Goal: Communication & Community: Answer question/provide support

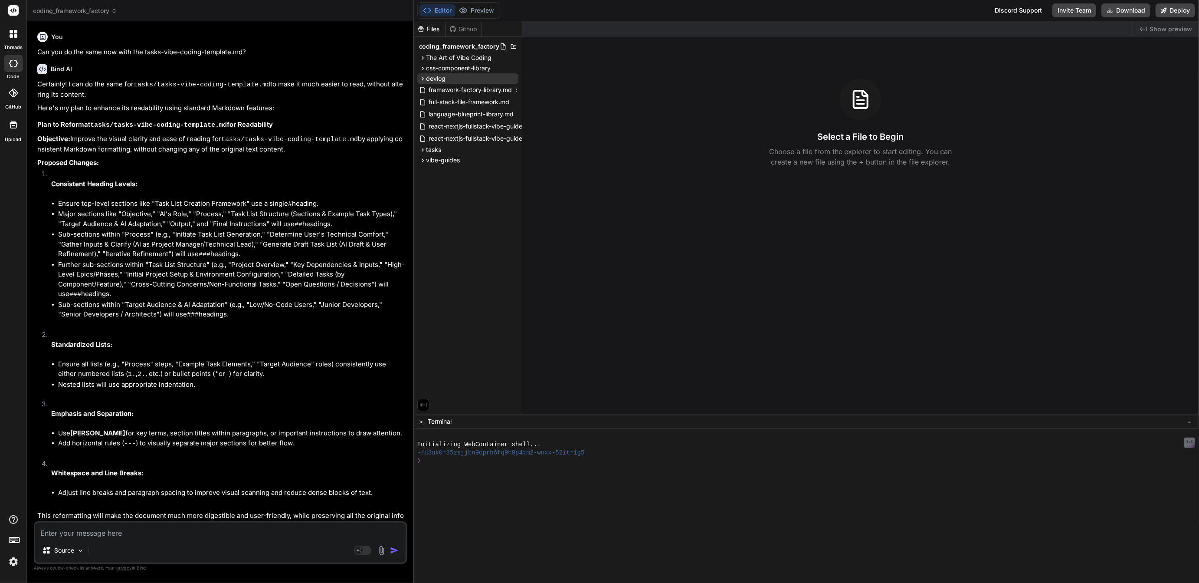
scroll to position [1175, 0]
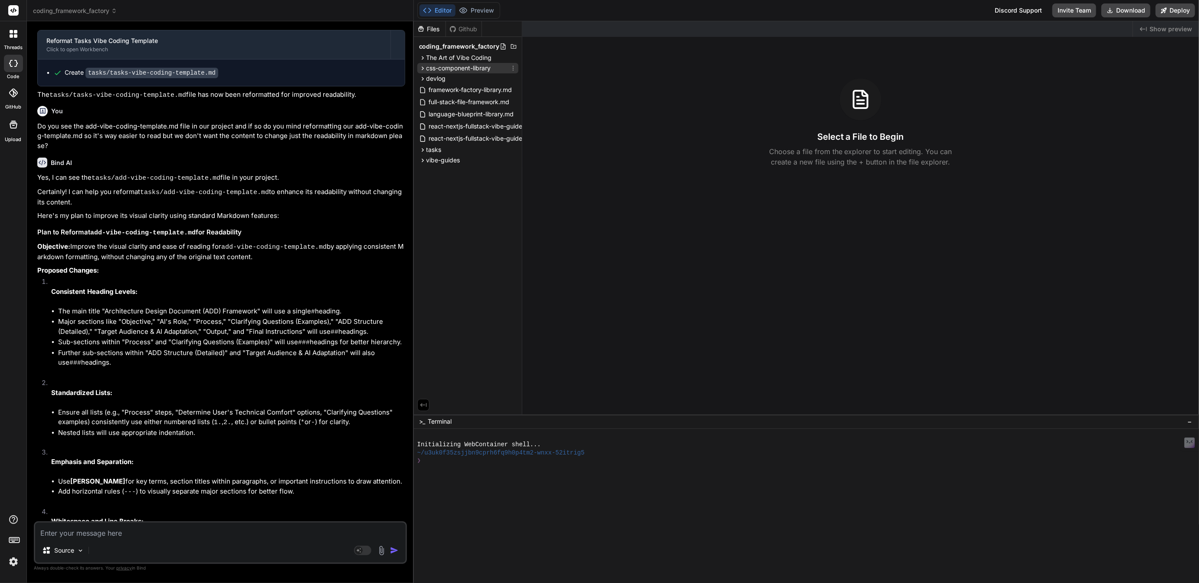
click at [442, 67] on span "css-component-library" at bounding box center [459, 68] width 65 height 9
click at [448, 57] on span "The Art of Vibe Coding" at bounding box center [460, 57] width 66 height 9
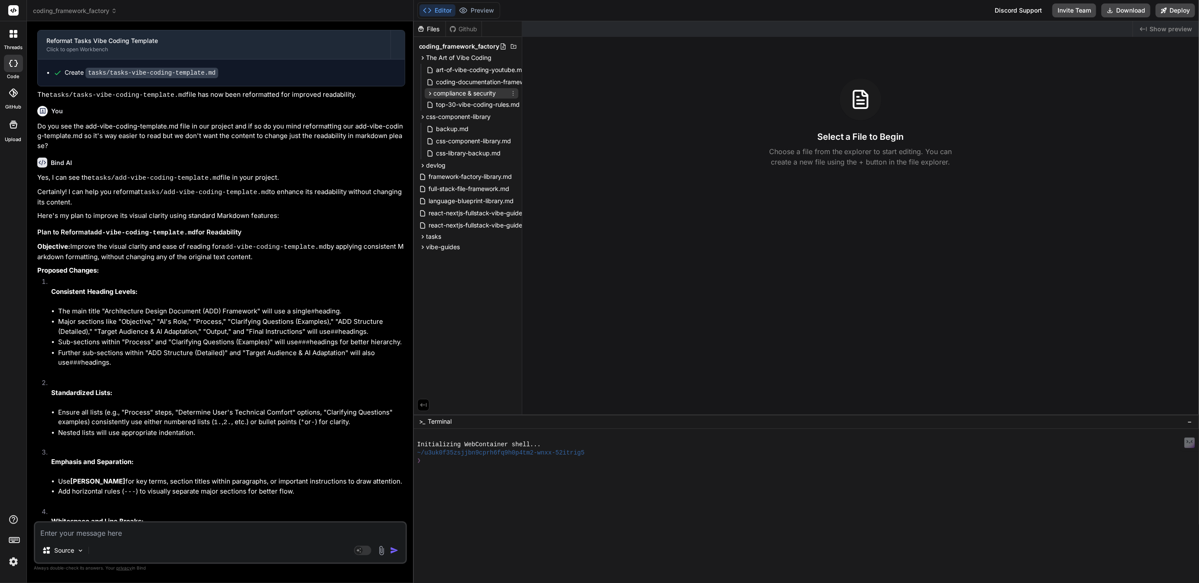
click at [453, 95] on span "compliance & security" at bounding box center [465, 93] width 62 height 9
click at [475, 81] on span "coding-documentation-framework.md" at bounding box center [491, 82] width 110 height 10
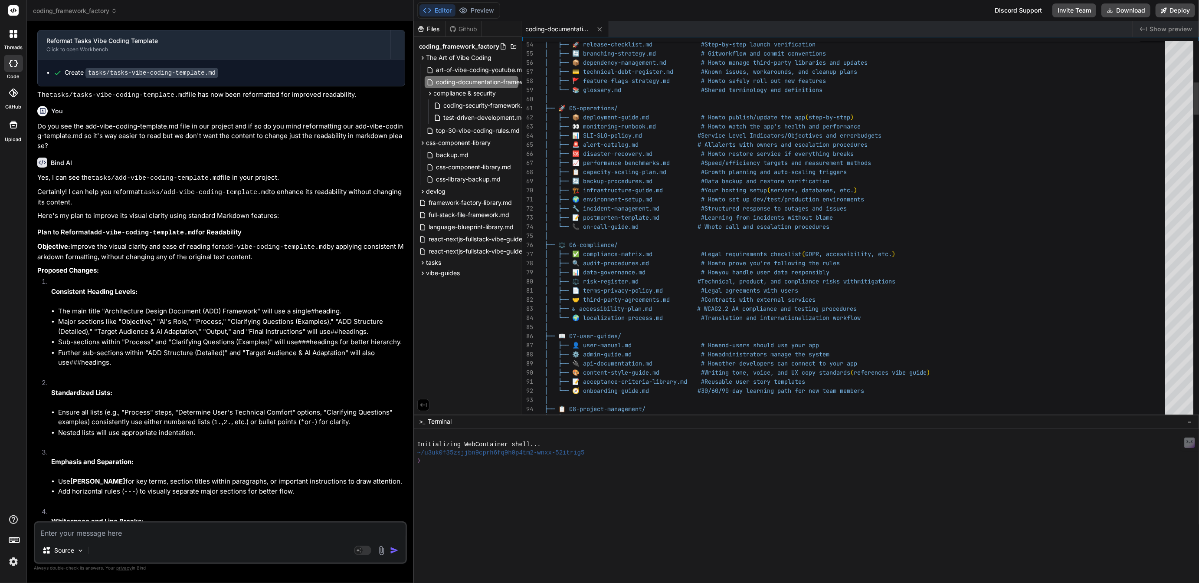
type textarea "x"
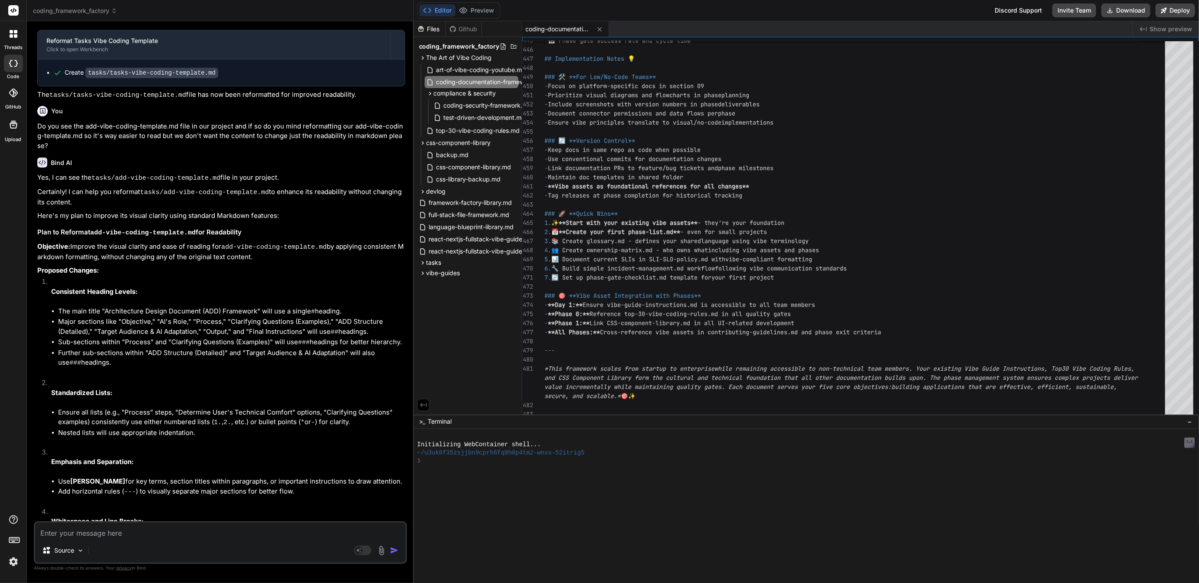
scroll to position [1275, 0]
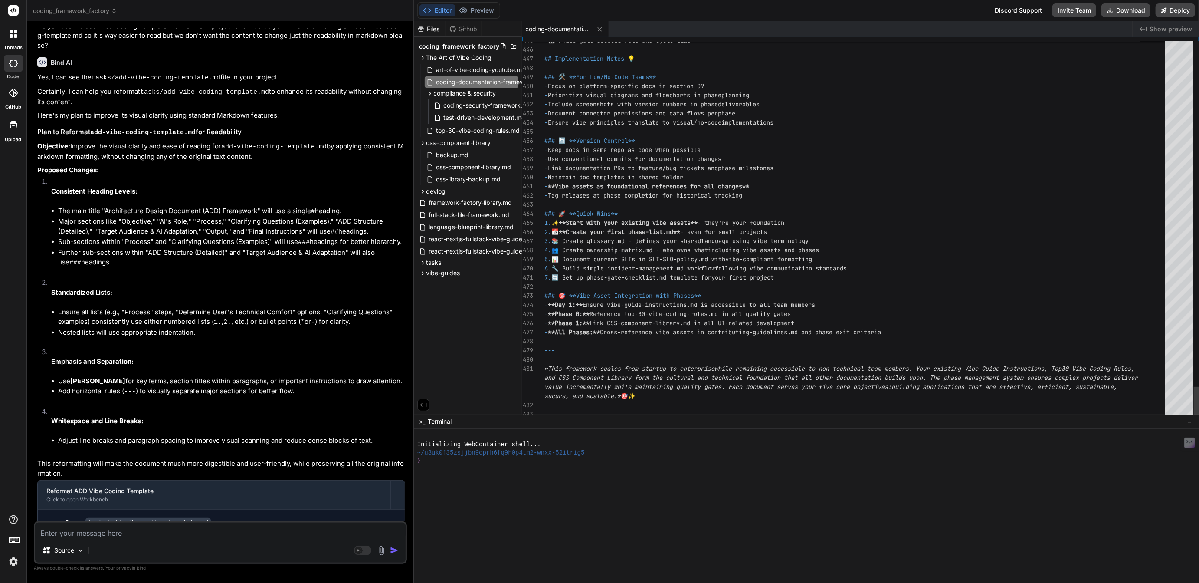
type textarea "You're absolutely right! Let me give you the **complete, copy-paste ready** Doc…"
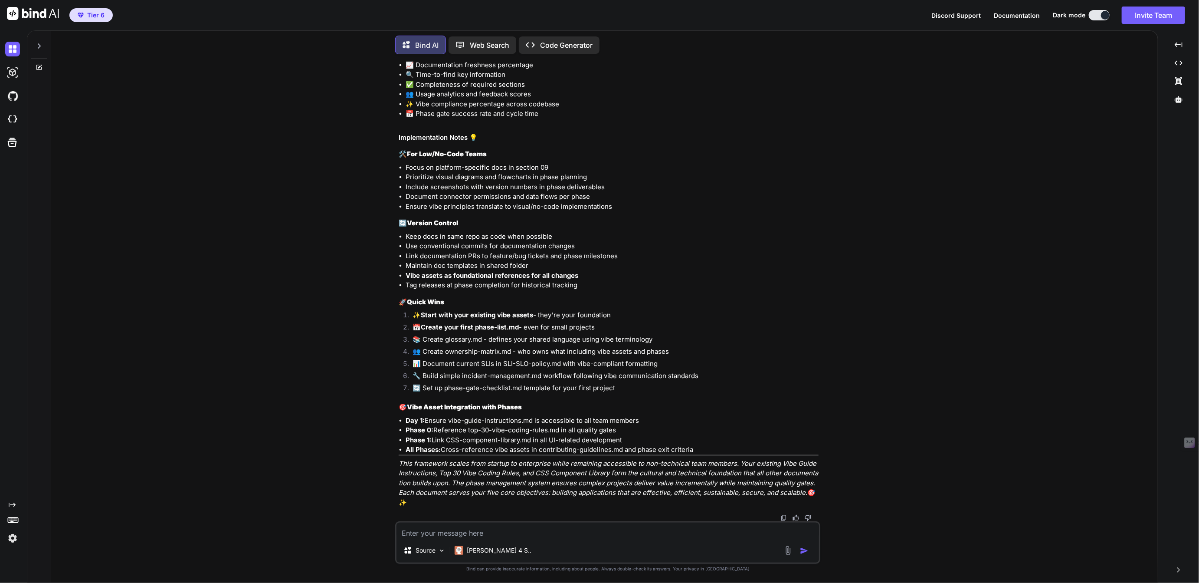
scroll to position [14656, 0]
click at [37, 39] on div at bounding box center [39, 44] width 16 height 30
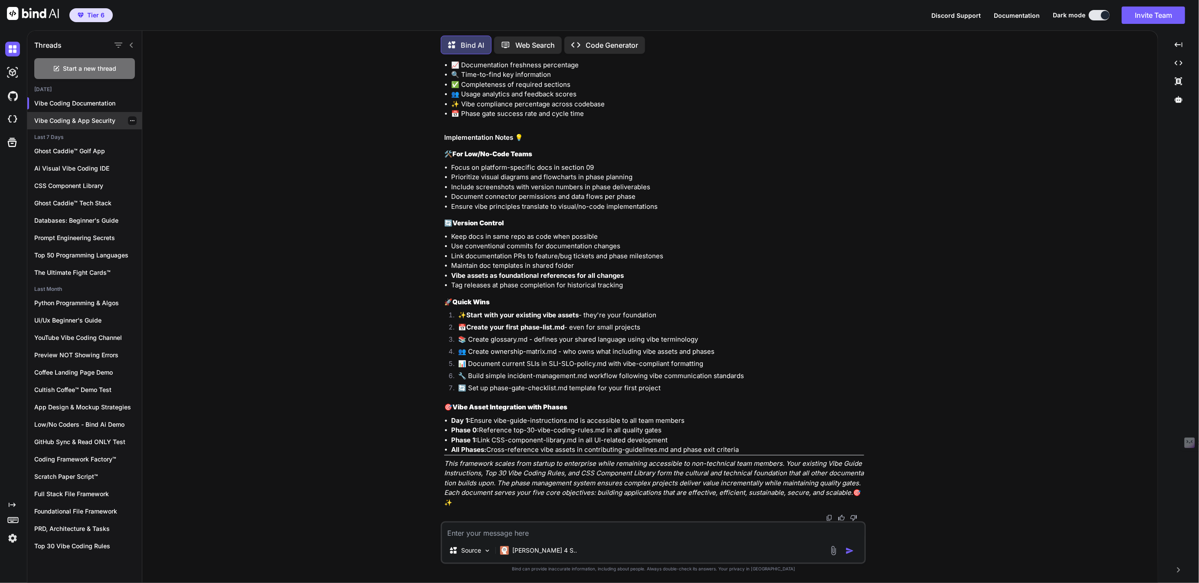
click at [86, 118] on p "Vibe Coding & App Security" at bounding box center [88, 120] width 108 height 9
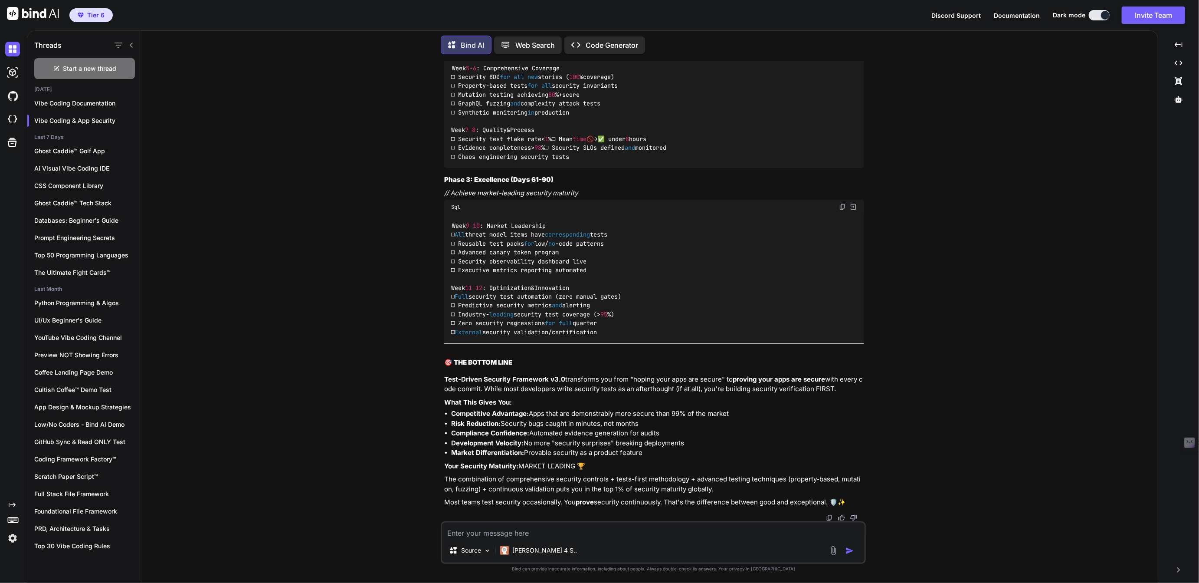
scroll to position [22217, 0]
click at [79, 101] on p "Vibe Coding Documentation" at bounding box center [88, 103] width 108 height 9
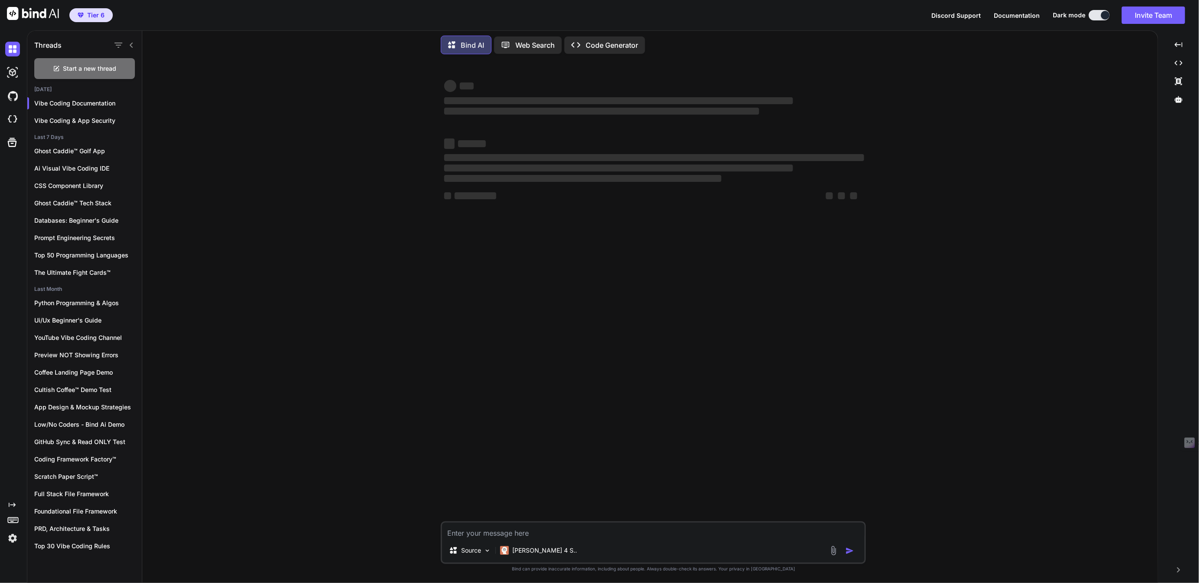
type textarea "x"
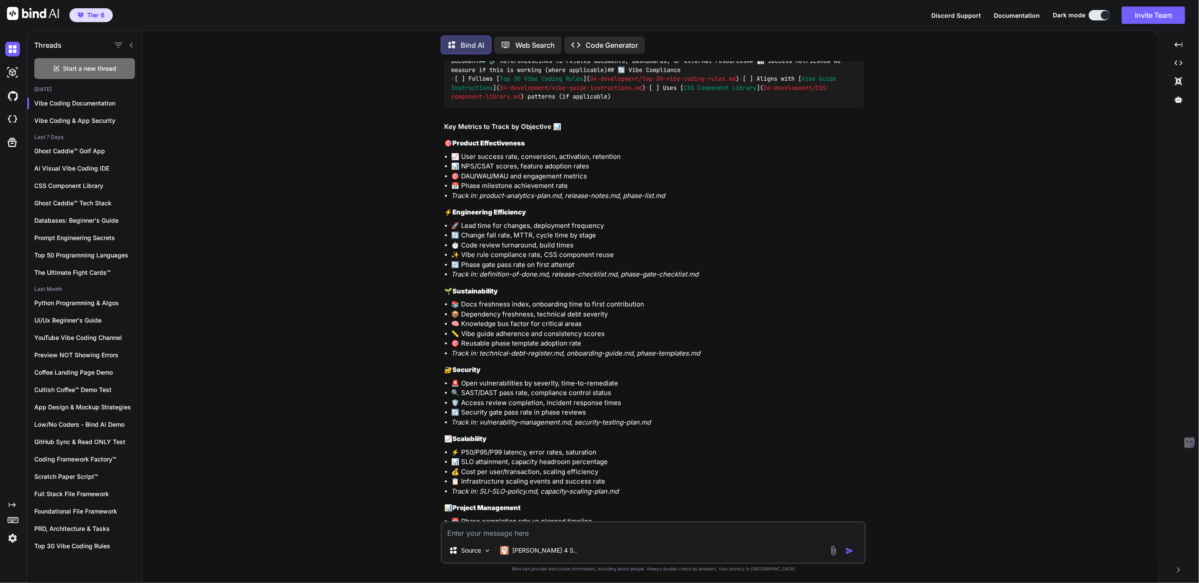
scroll to position [11261, 0]
click at [505, 535] on textarea at bounding box center [653, 530] width 423 height 16
drag, startPoint x: 454, startPoint y: 130, endPoint x: 531, endPoint y: 134, distance: 76.9
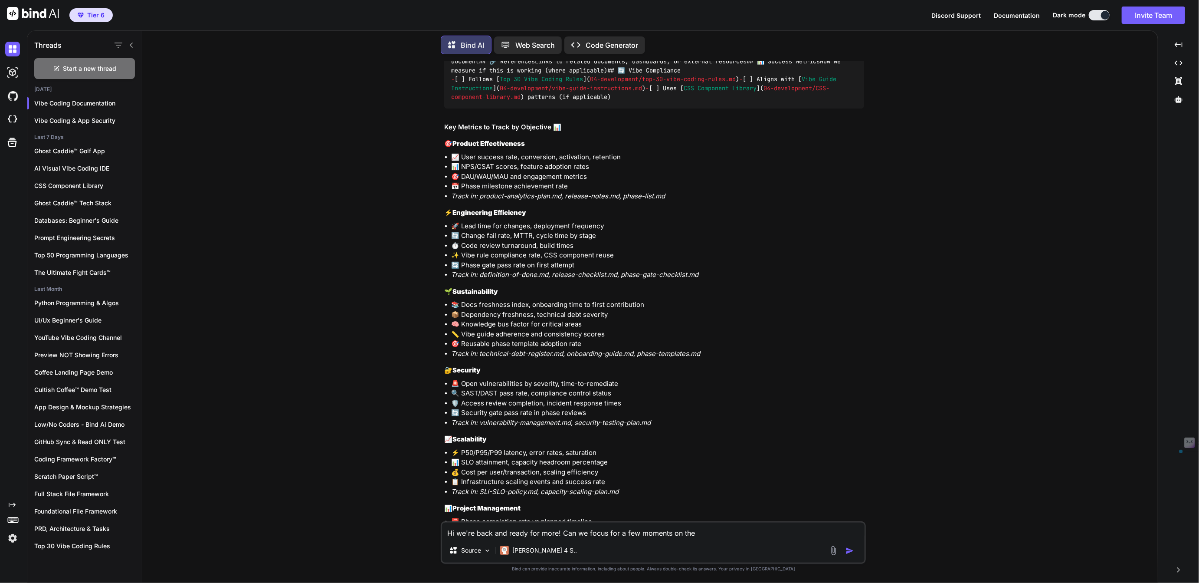
copy div "Quick Start Priority Matrix 🎯"
click at [704, 532] on textarea "Hi we're back and ready for more! Can we focus for a few moments on the" at bounding box center [653, 530] width 423 height 16
paste textarea "Quick Start Priority Matrix 🎯"
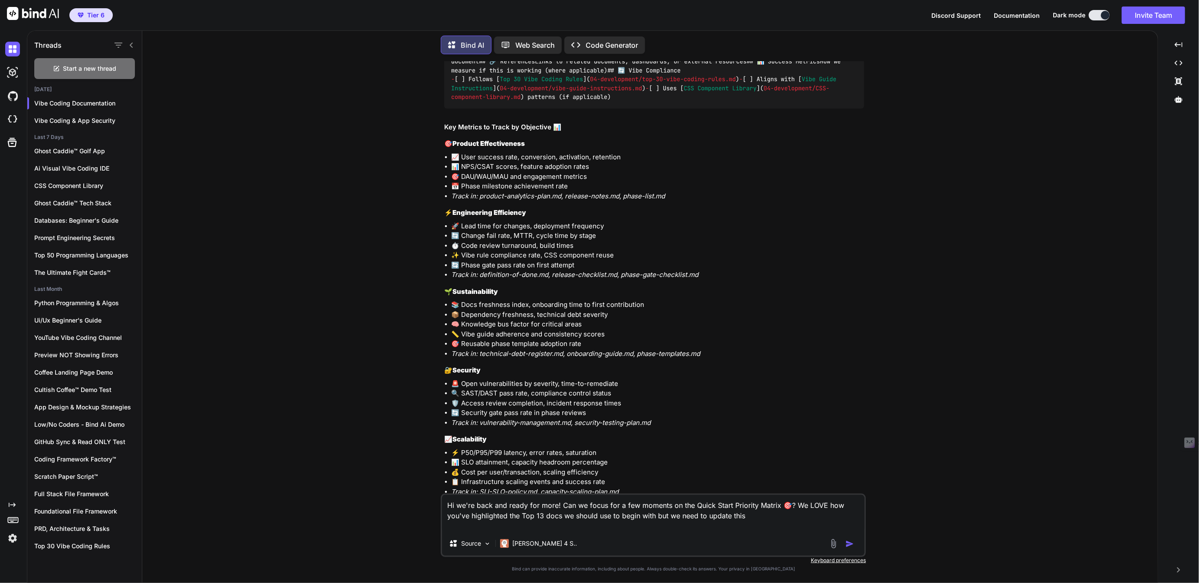
type textarea "Hi we're back and ready for more! Can we focus for a few moments on the Quick S…"
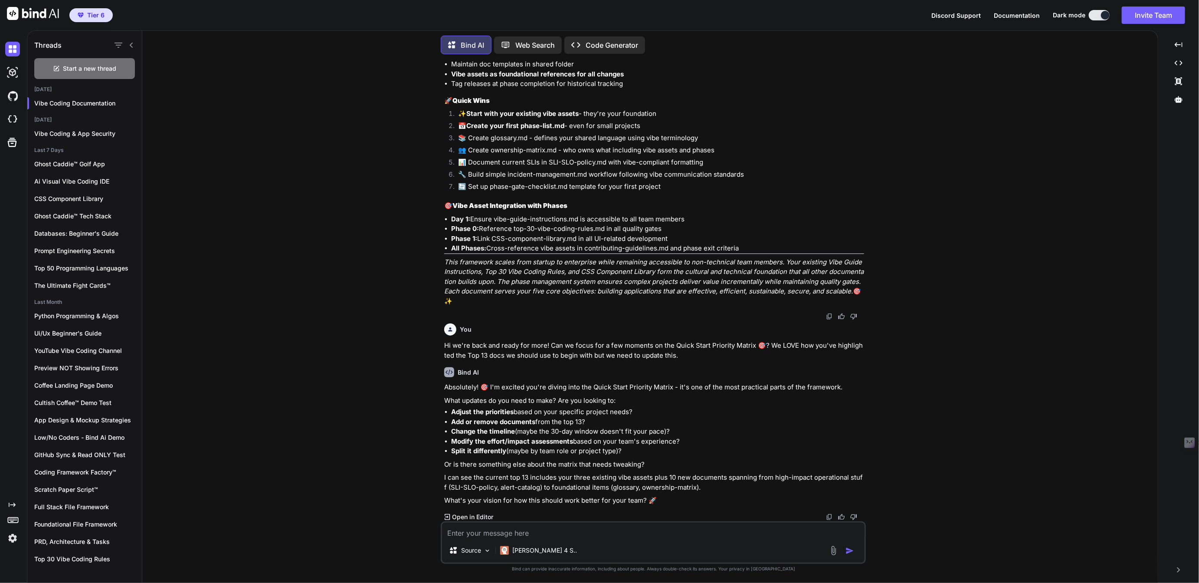
scroll to position [14857, 0]
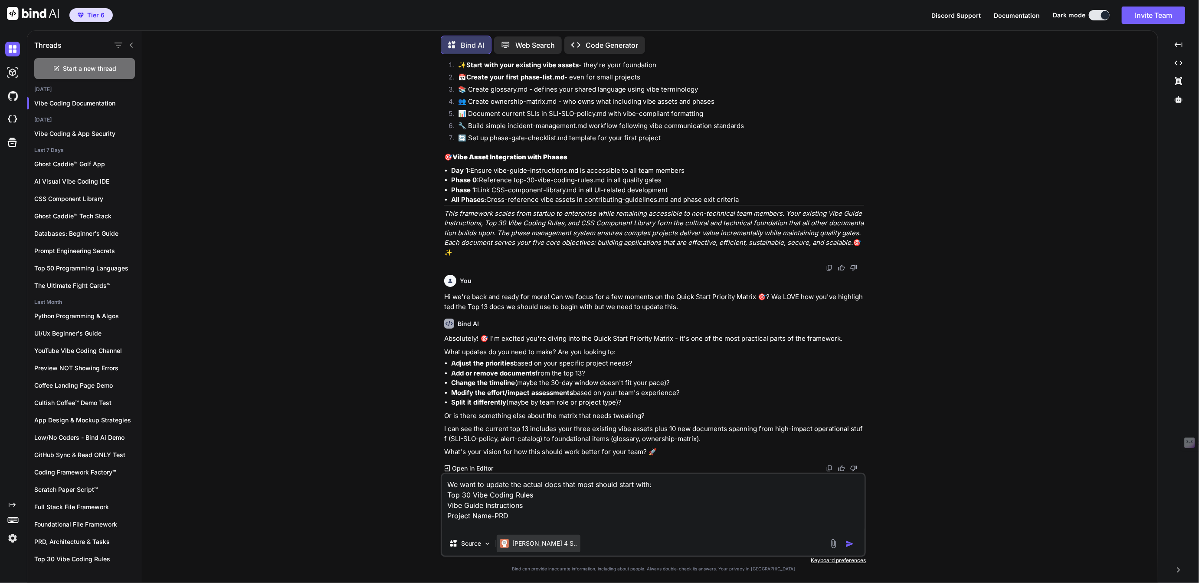
paste textarea "Project Name-PRD"
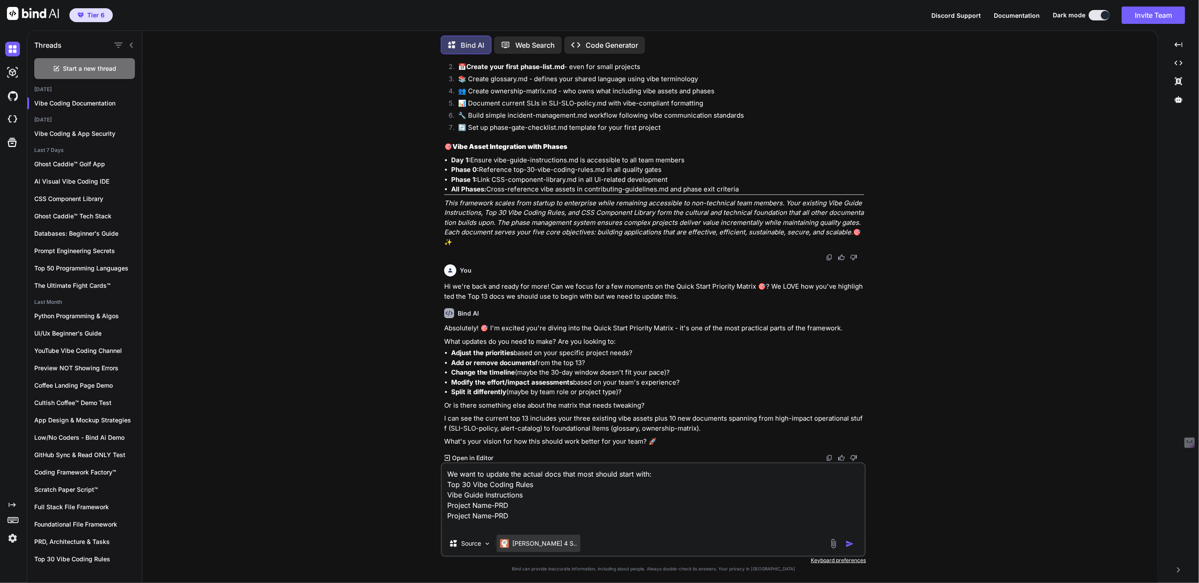
paste textarea "Project Name-PRD"
click at [502, 516] on textarea "We want to update the actual docs that most should start with: Top 30 Vibe Codi…" at bounding box center [653, 497] width 423 height 68
click at [501, 527] on textarea "We want to update the actual docs that most should start with: Top 30 Vibe Codi…" at bounding box center [653, 497] width 423 height 68
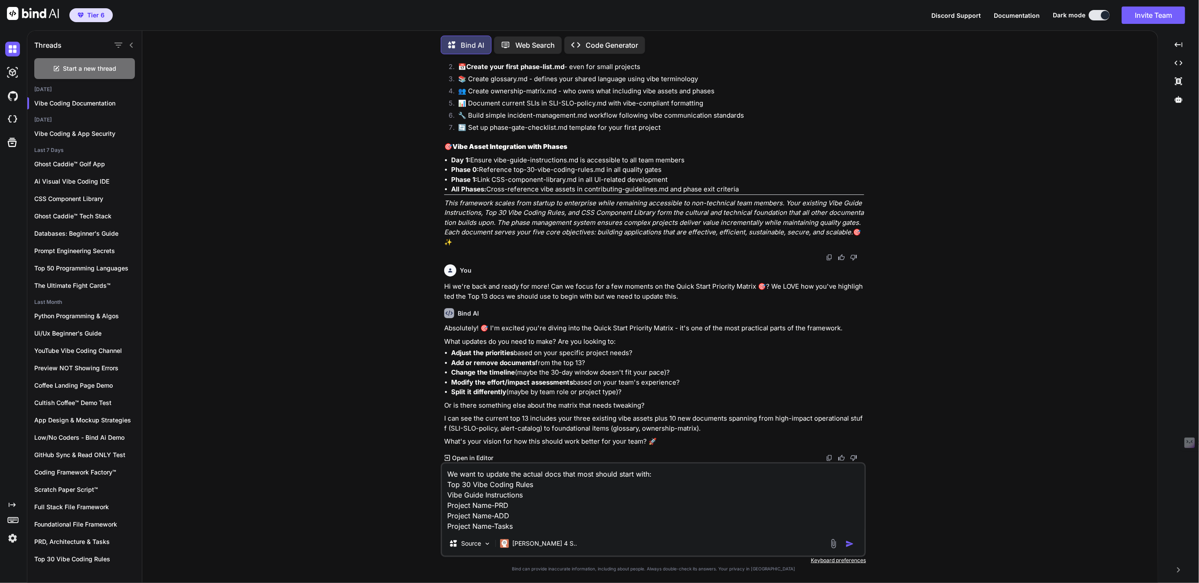
click at [521, 517] on textarea "We want to update the actual docs that most should start with: Top 30 Vibe Codi…" at bounding box center [653, 497] width 423 height 68
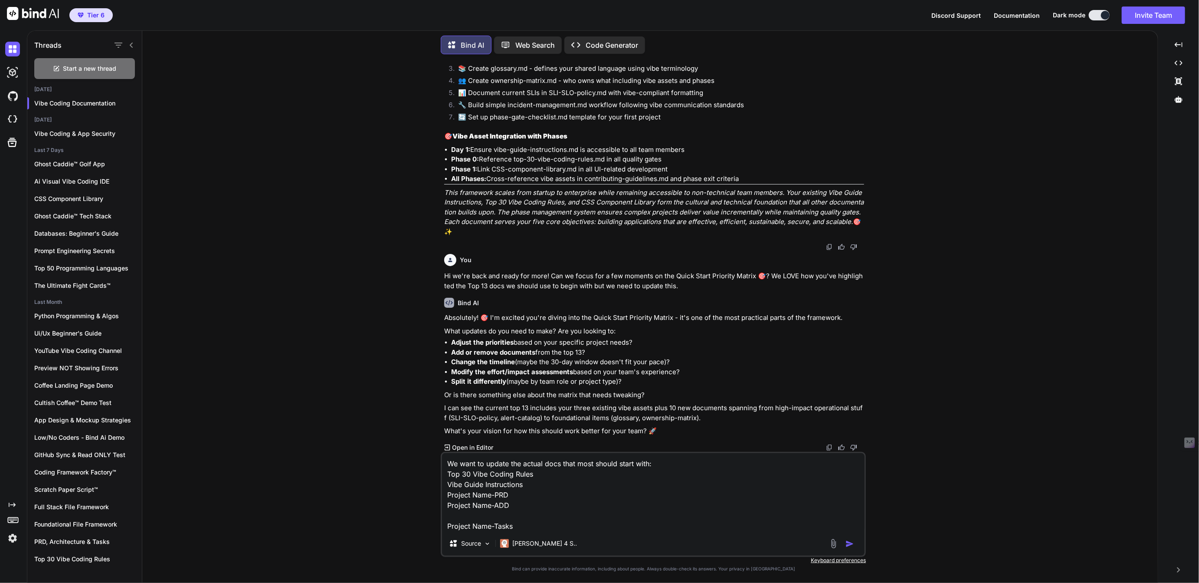
paste textarea "Project Name-PRD"
click at [500, 518] on textarea "We want to update the actual docs that most should start with: Top 30 Vibe Codi…" at bounding box center [653, 492] width 423 height 78
click at [524, 528] on textarea "We want to update the actual docs that most should start with: Top 30 Vibe Codi…" at bounding box center [653, 492] width 423 height 78
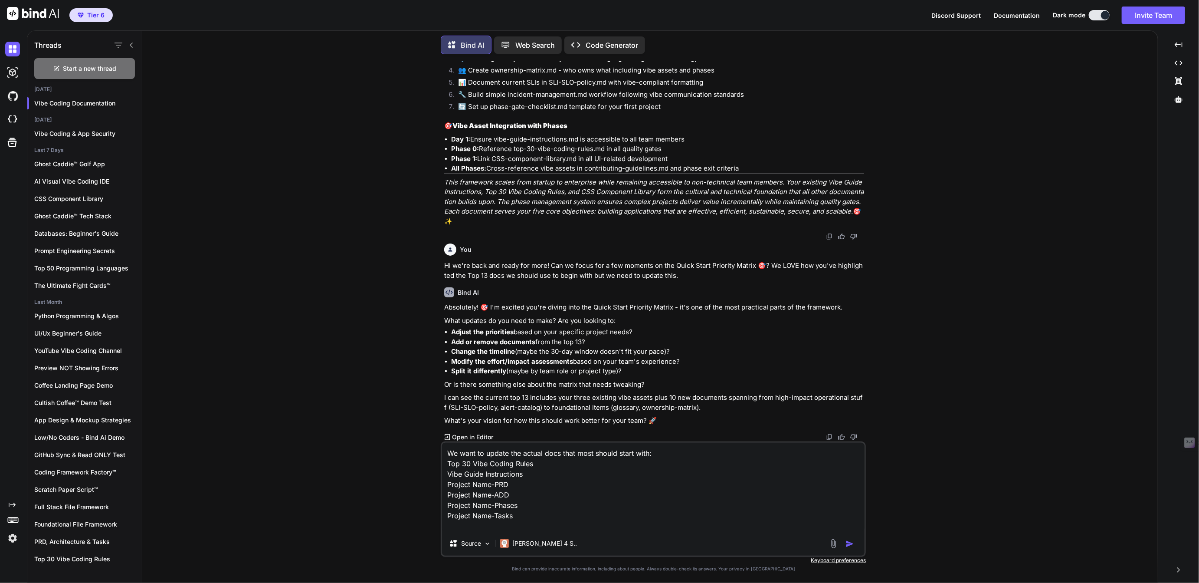
click at [659, 457] on textarea "We want to update the actual docs that most should start with: Top 30 Vibe Codi…" at bounding box center [653, 487] width 423 height 89
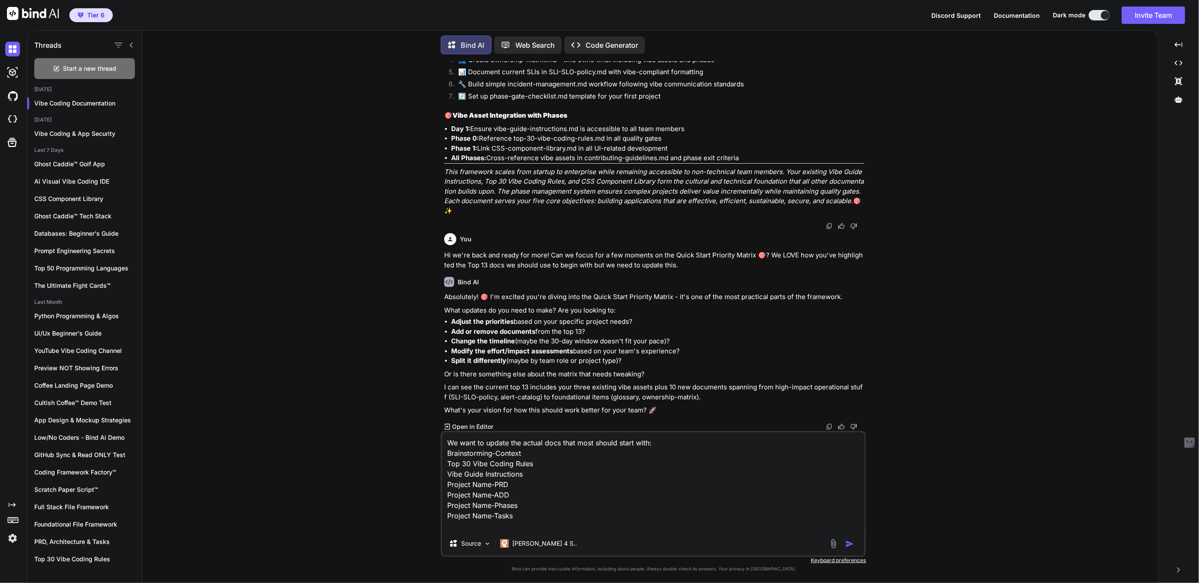
click at [530, 517] on textarea "We want to update the actual docs that most should start with: Brainstorming-Co…" at bounding box center [653, 481] width 423 height 99
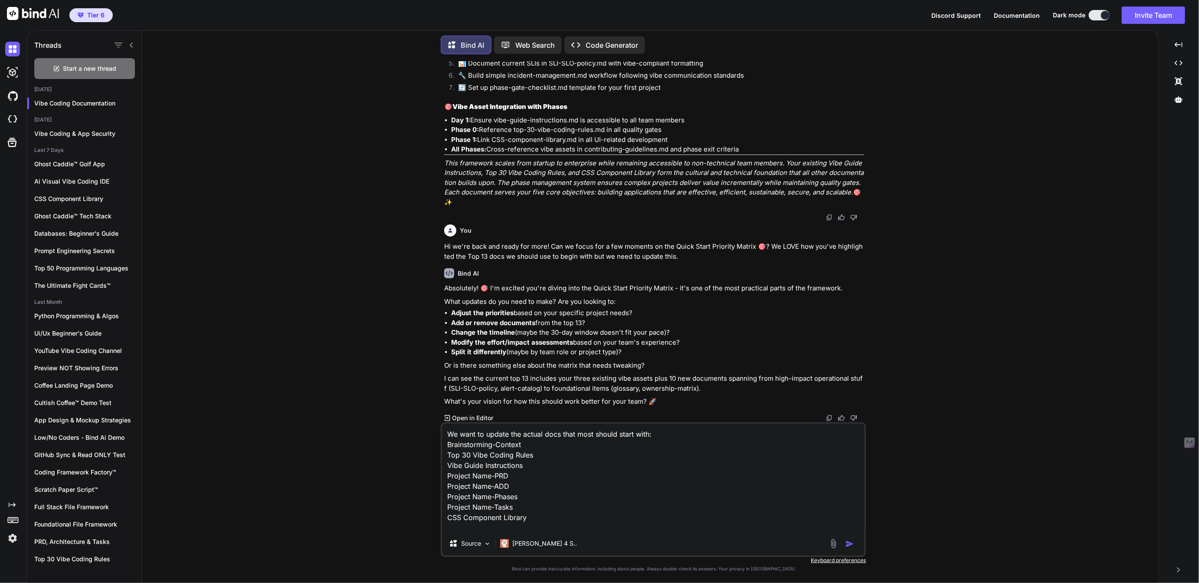
click at [491, 506] on textarea "We want to update the actual docs that most should start with: Brainstorming-Co…" at bounding box center [653, 478] width 423 height 108
click at [497, 479] on textarea "We want to update the actual docs that most should start with: Brainstorming-Co…" at bounding box center [653, 478] width 423 height 108
click at [650, 434] on textarea "We want to update the actual docs that most should start with: Brainstorming-Co…" at bounding box center [653, 478] width 423 height 108
click at [538, 518] on textarea "We want to update the actual docs that most should start with or have at incept…" at bounding box center [653, 478] width 423 height 108
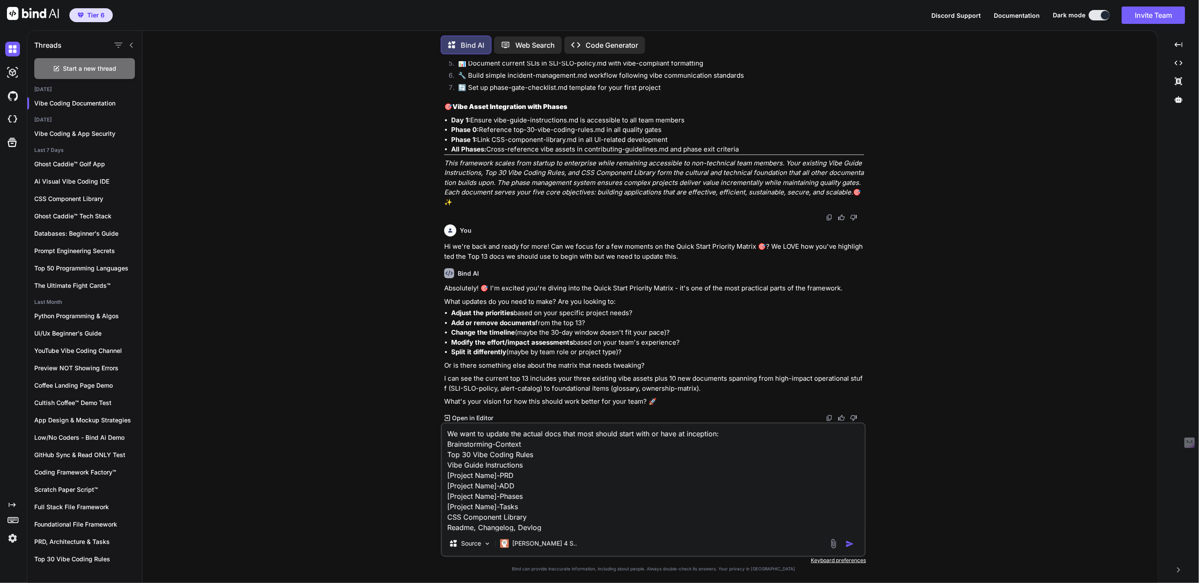
click at [531, 507] on textarea "We want to update the actual docs that most should start with or have at incept…" at bounding box center [653, 478] width 423 height 108
click at [527, 485] on textarea "We want to update the actual docs that most should start with or have at incept…" at bounding box center [653, 478] width 423 height 108
paste textarea "[Project Name]-ADD"
click at [505, 497] on textarea "We want to update the actual docs that most should start with or have at incept…" at bounding box center [653, 478] width 423 height 108
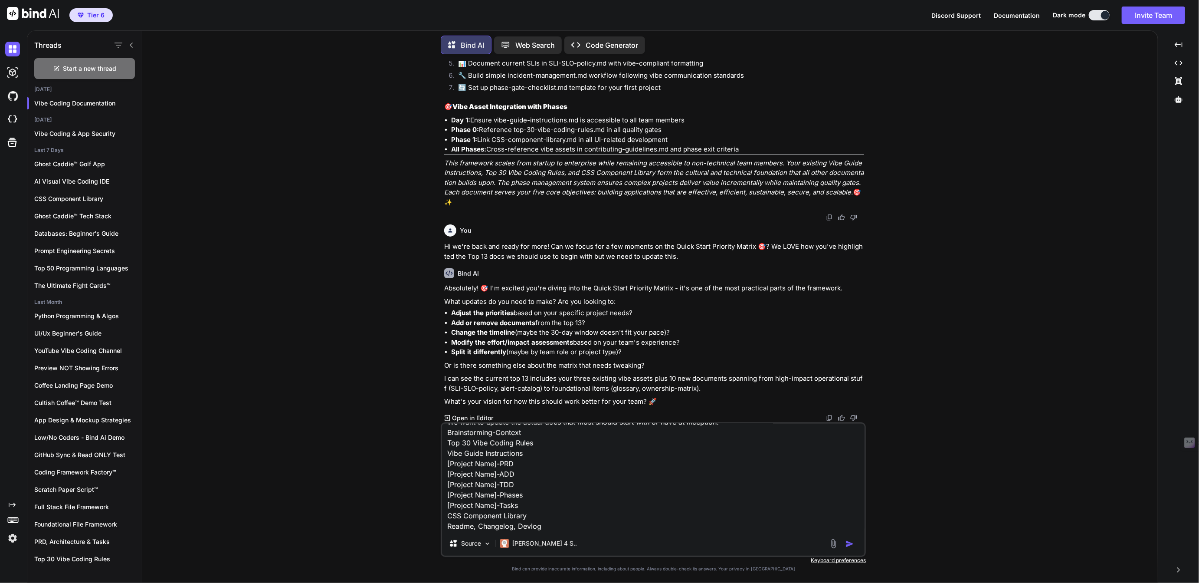
click at [525, 456] on textarea "We want to update the actual docs that most should start with or have at incept…" at bounding box center [653, 478] width 423 height 108
click at [552, 505] on textarea "We want to update the actual docs that most should start with or have at incept…" at bounding box center [653, 478] width 423 height 108
type textarea "We want to update the actual docs that most should start with or have at incept…"
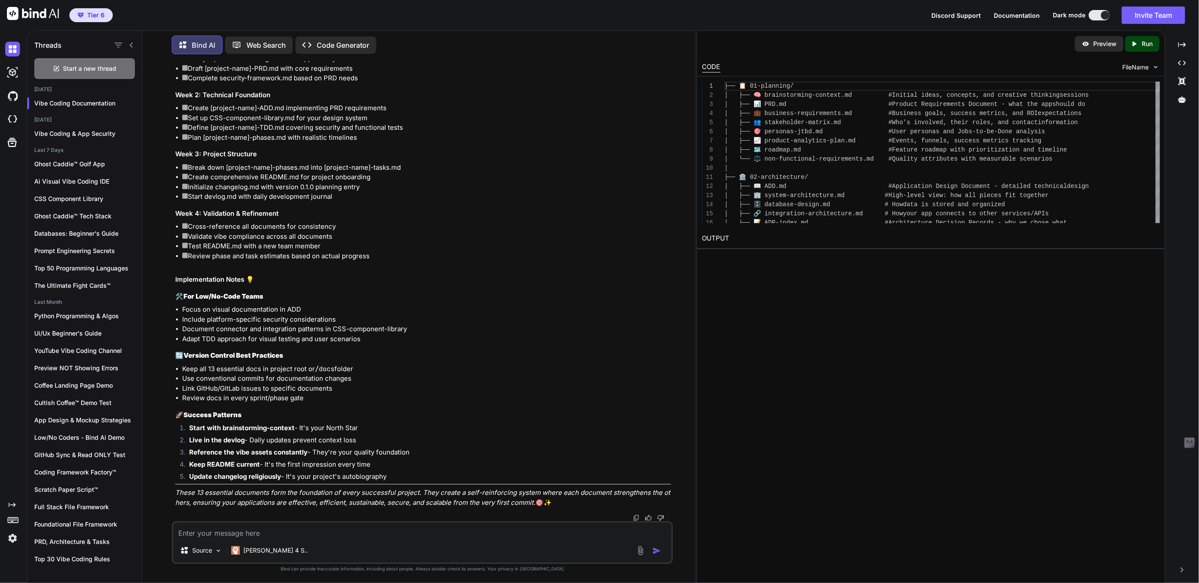
scroll to position [15698, 0]
click at [300, 534] on textarea at bounding box center [422, 530] width 498 height 16
click at [293, 533] on textarea "Awesome now update the entire fframework so we can copy it into our projects" at bounding box center [422, 530] width 498 height 16
click at [443, 528] on textarea "Awesome now update the entire framework so we can copy it into our projects" at bounding box center [422, 530] width 498 height 16
click at [452, 534] on textarea "Awesome now update the entire framework so we can copy it into our projects" at bounding box center [422, 530] width 498 height 16
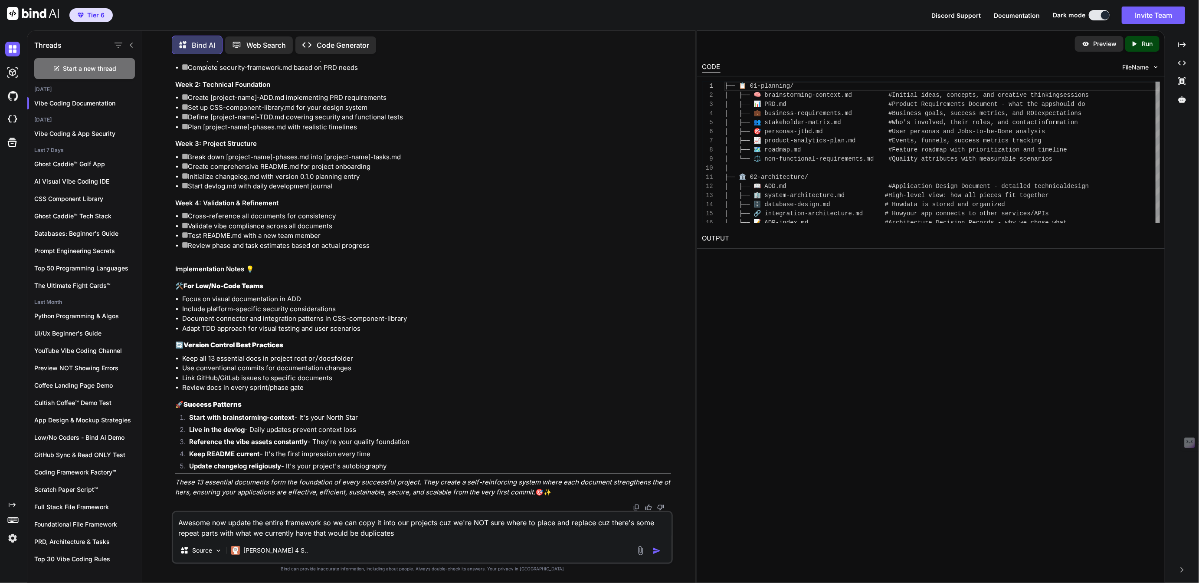
type textarea "Awesome now update the entire framework so we can copy it into our projects cuz…"
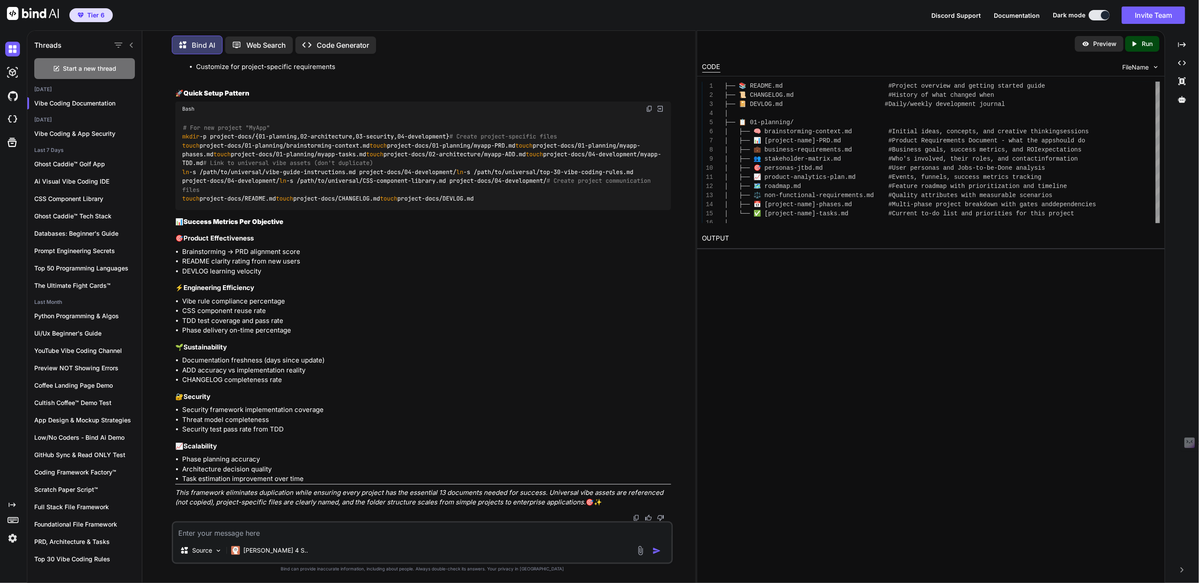
scroll to position [21813, 0]
click at [260, 536] on textarea at bounding box center [422, 530] width 498 height 16
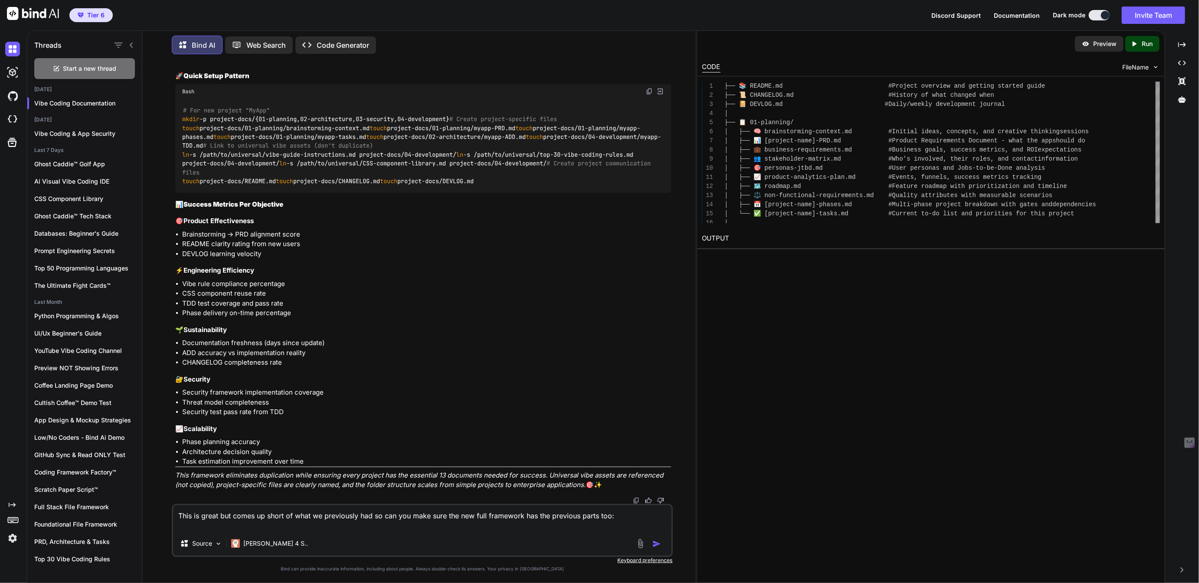
paste textarea "Lor'ip dolorsitam conse! Adi el sedd eiu tem **incididu, utla-etdol magna** Ali…"
type textarea "Lore ip dolor sit ametc ad elits do eius te incididunt utl et dol mag aliq enim…"
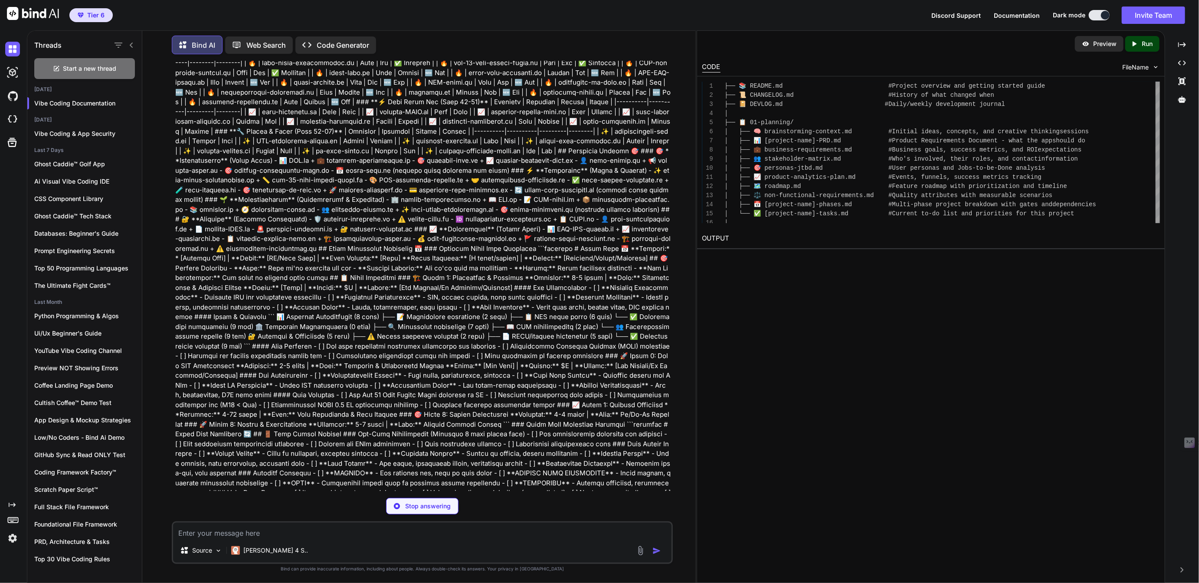
scroll to position [18443, 0]
click at [427, 505] on p "Stop answering" at bounding box center [428, 506] width 46 height 9
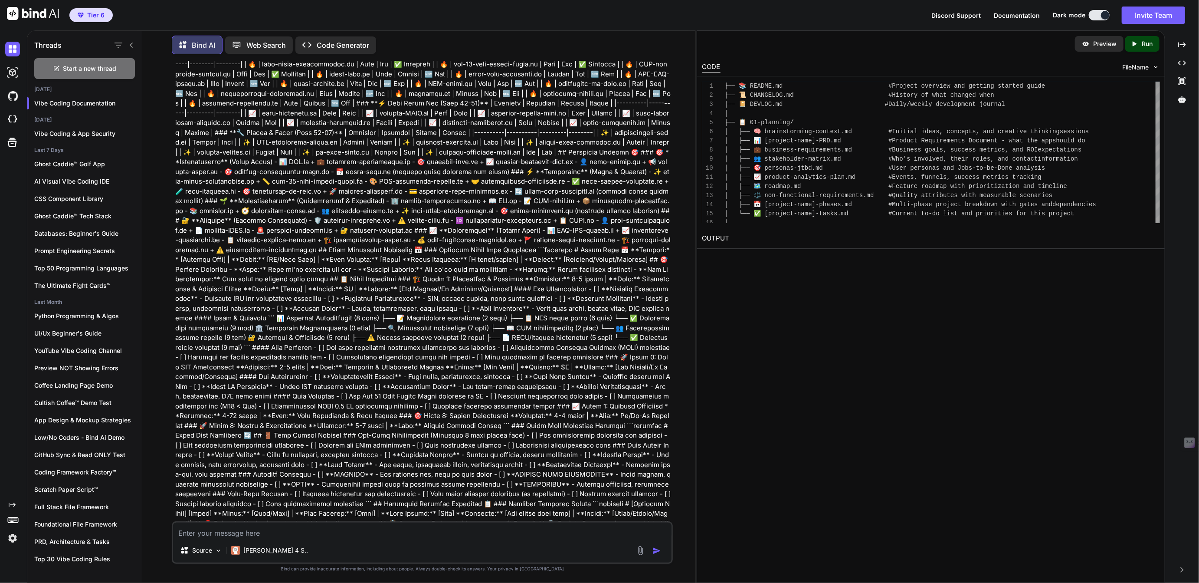
click at [289, 531] on textarea at bounding box center [422, 530] width 498 height 16
click at [206, 533] on textarea "No this ia laready" at bounding box center [422, 530] width 498 height 16
drag, startPoint x: 206, startPoint y: 533, endPoint x: 233, endPoint y: 535, distance: 26.6
click at [233, 535] on textarea "No this ia laready" at bounding box center [422, 530] width 498 height 16
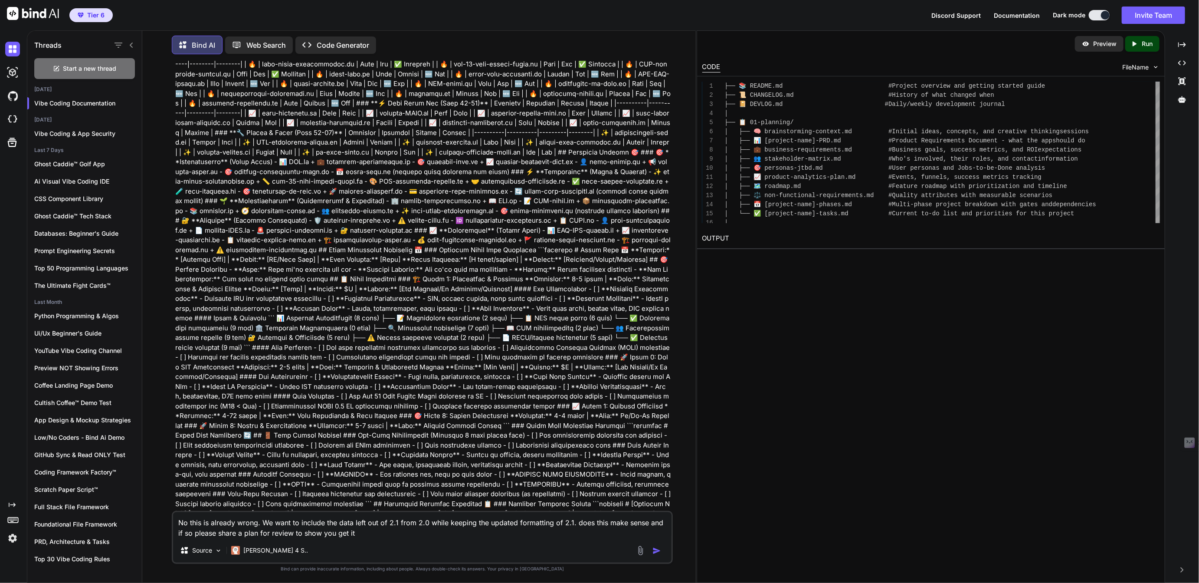
type textarea "No this is already wrong. We want to include the data left out of 2.1 from 2.0 …"
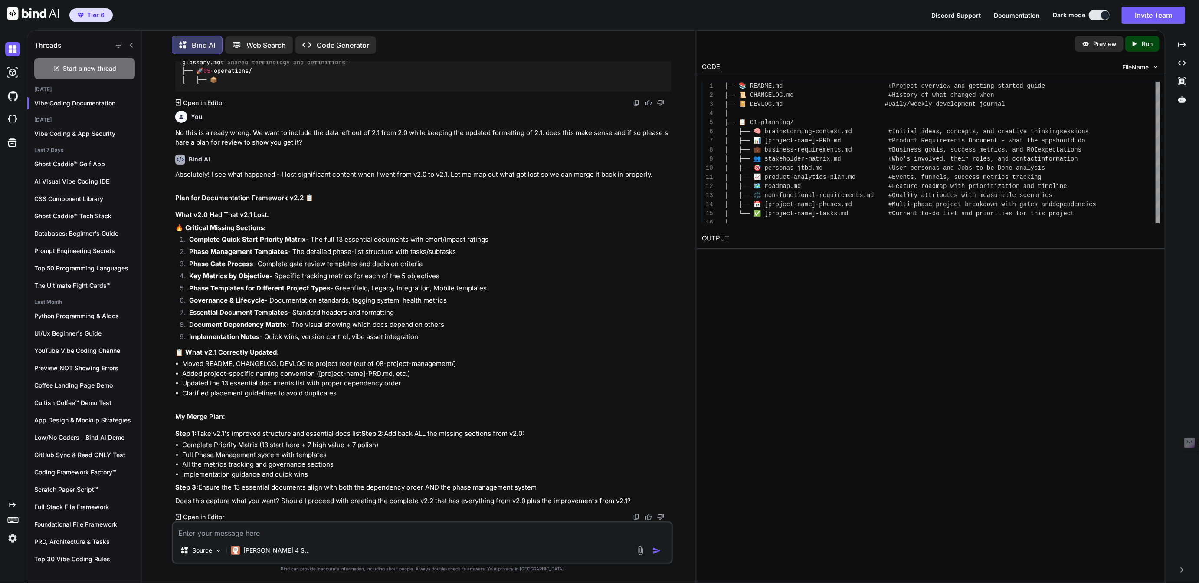
scroll to position [24261, 0]
click at [299, 529] on textarea at bounding box center [422, 530] width 498 height 16
type textarea "yes please update to v2.1 with the proposed plan!"
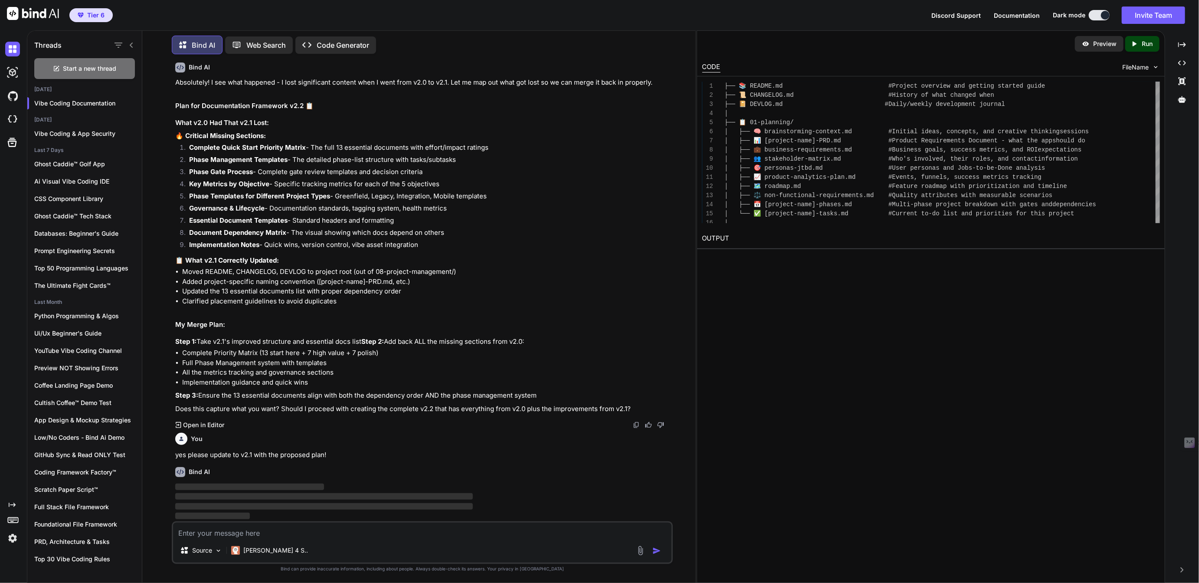
scroll to position [24353, 0]
